Goal: Task Accomplishment & Management: Manage account settings

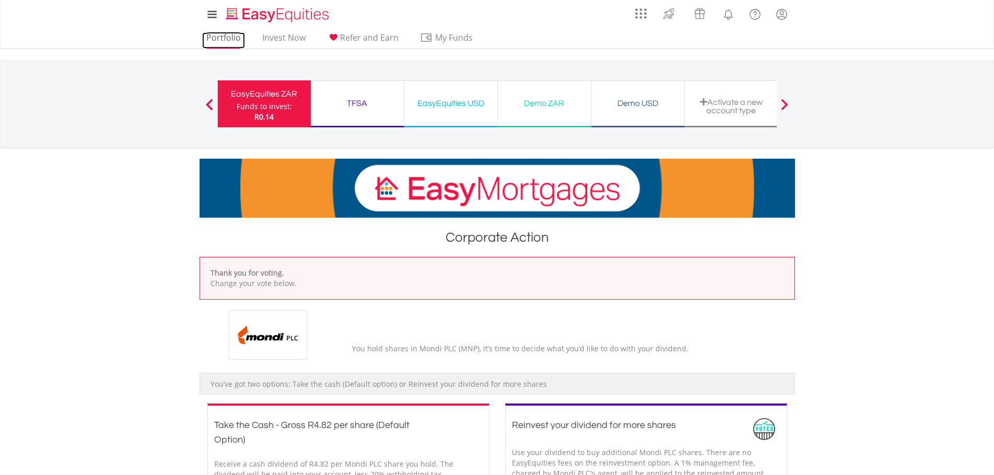
click at [220, 39] on link "Portfolio" at bounding box center [223, 40] width 43 height 16
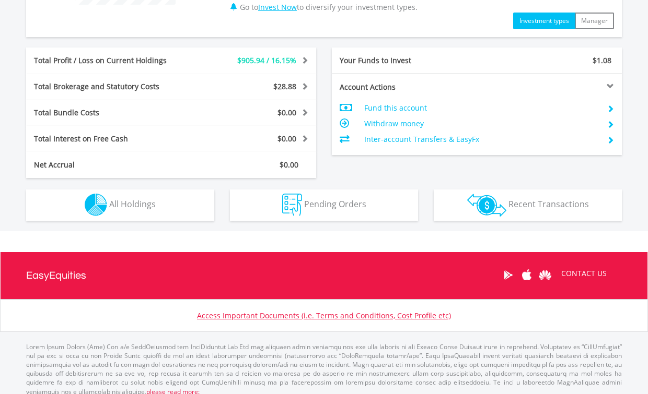
scroll to position [509, 0]
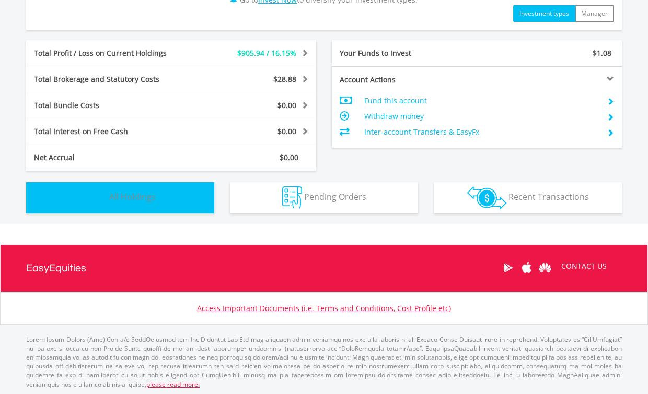
click at [161, 204] on button "Holdings All Holdings" at bounding box center [120, 197] width 188 height 31
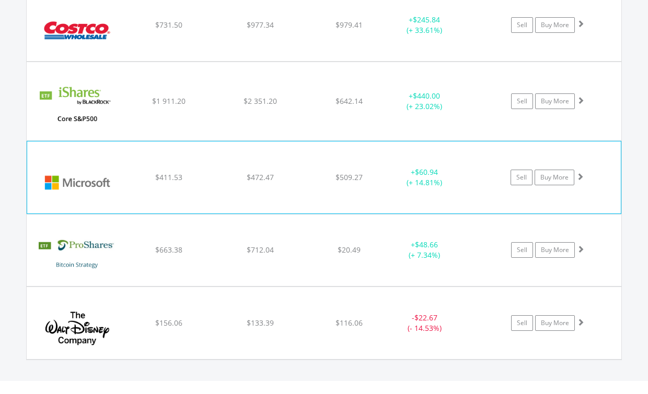
scroll to position [1066, 0]
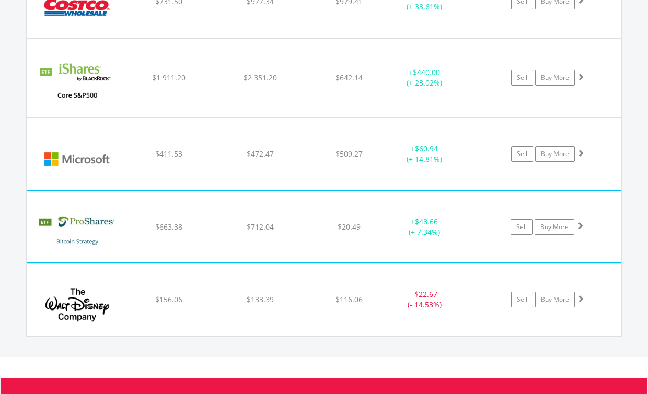
click at [93, 217] on img at bounding box center [77, 231] width 90 height 55
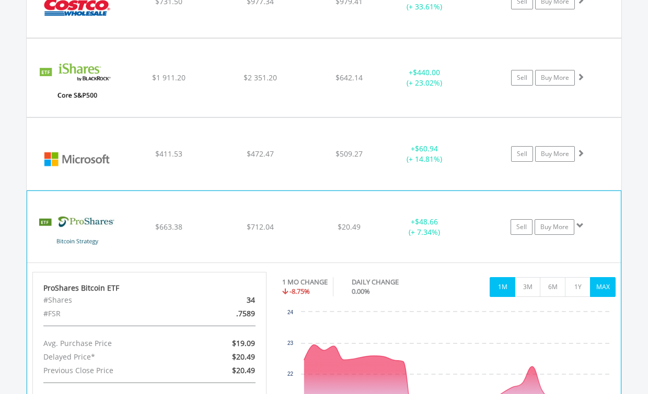
click at [608, 286] on button "MAX" at bounding box center [603, 287] width 26 height 20
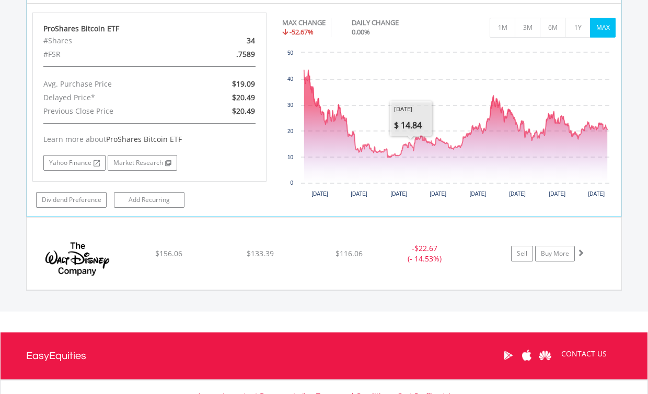
scroll to position [1328, 0]
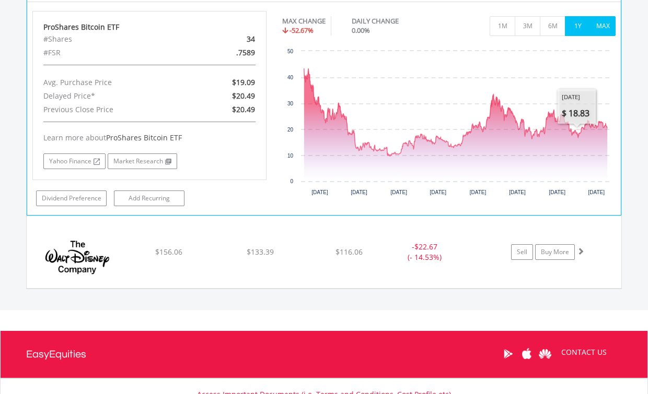
click at [577, 27] on button "1Y" at bounding box center [578, 26] width 26 height 20
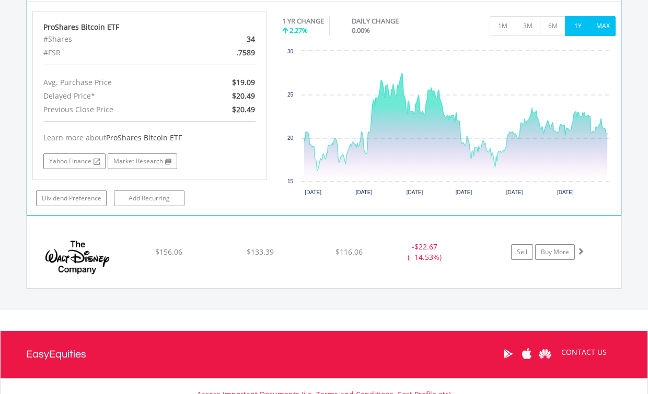
click at [602, 28] on button "MAX" at bounding box center [603, 26] width 26 height 20
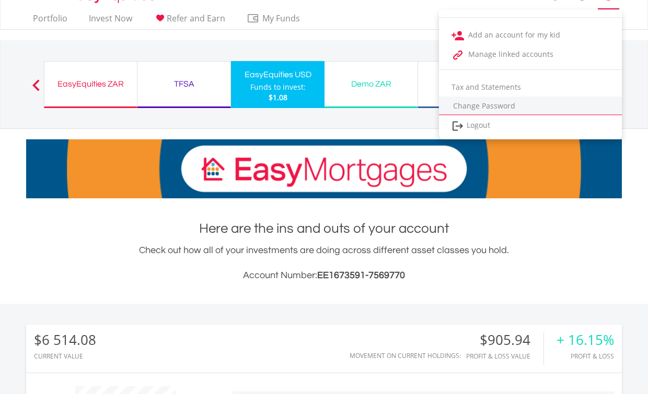
scroll to position [0, 0]
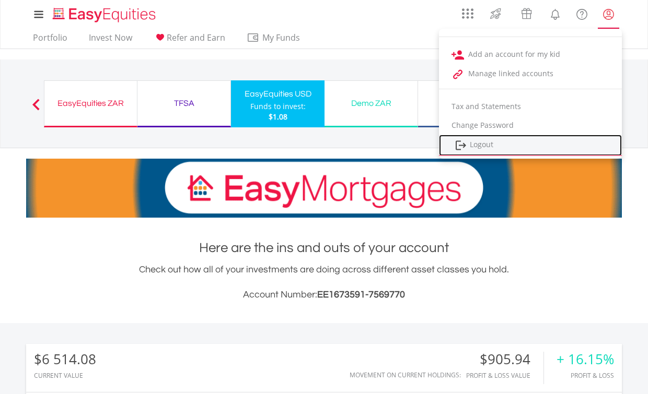
click at [490, 142] on link "Logout" at bounding box center [530, 145] width 183 height 21
